Goal: Obtain resource: Download file/media

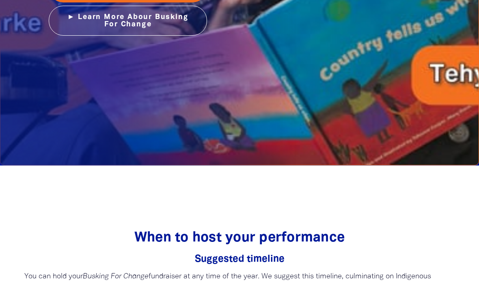
scroll to position [1198, 0]
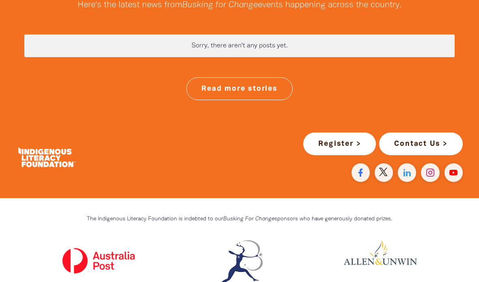
scroll to position [2189, 0]
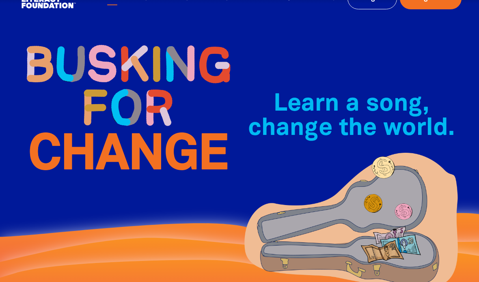
scroll to position [0, 0]
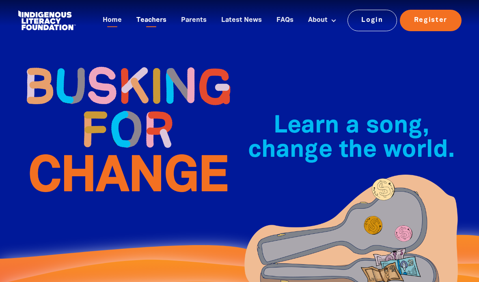
click at [150, 14] on link "Teachers" at bounding box center [151, 20] width 40 height 13
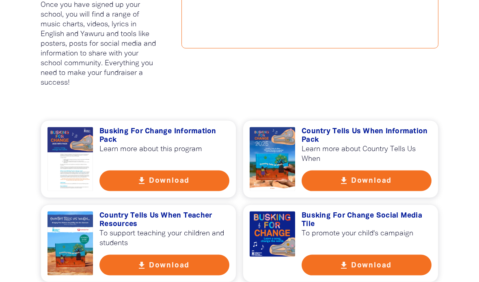
scroll to position [504, 0]
click at [324, 179] on button "get_app Download" at bounding box center [367, 180] width 130 height 21
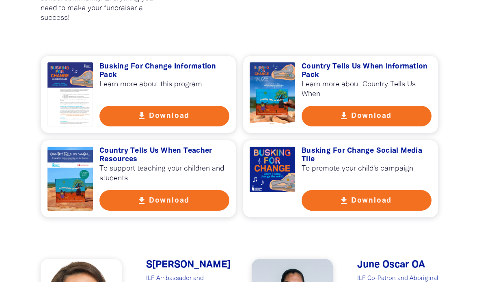
scroll to position [574, 0]
